Goal: Information Seeking & Learning: Understand process/instructions

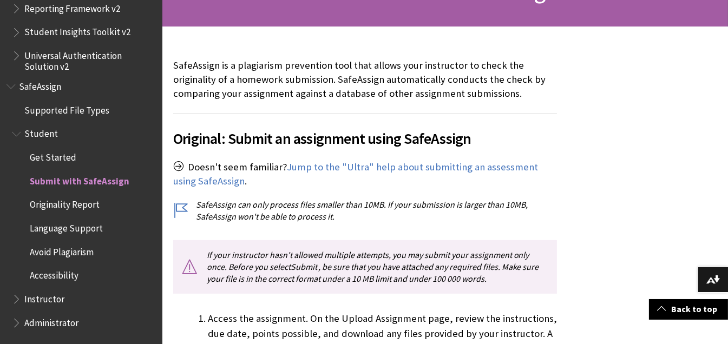
scroll to position [206, 0]
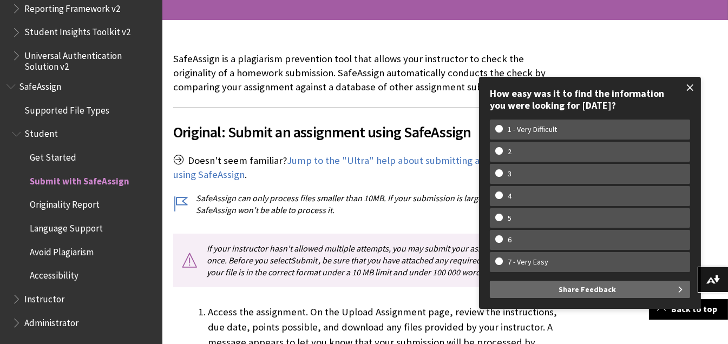
click at [690, 87] on span at bounding box center [690, 87] width 23 height 23
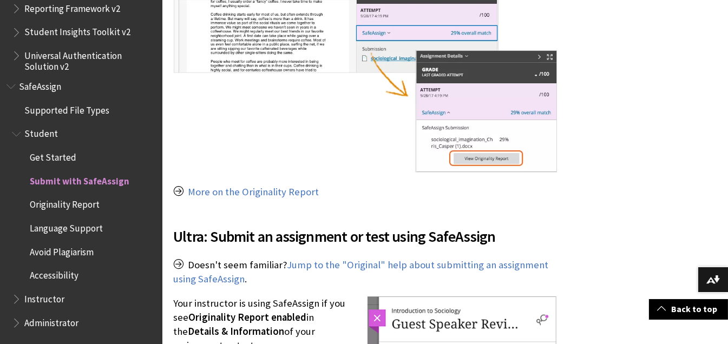
scroll to position [1080, 0]
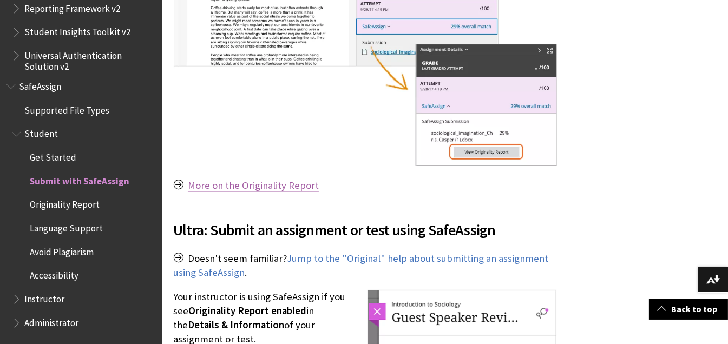
click at [253, 185] on link "More on the Originality Report" at bounding box center [253, 185] width 131 height 13
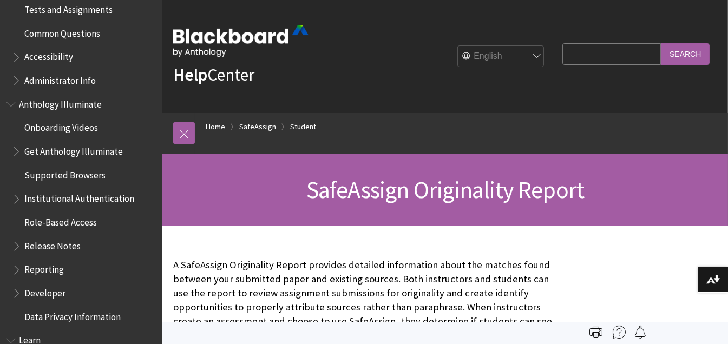
scroll to position [366, 0]
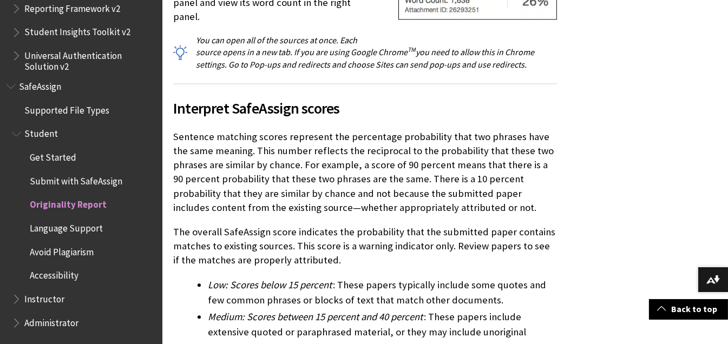
scroll to position [3177, 0]
